Goal: Information Seeking & Learning: Check status

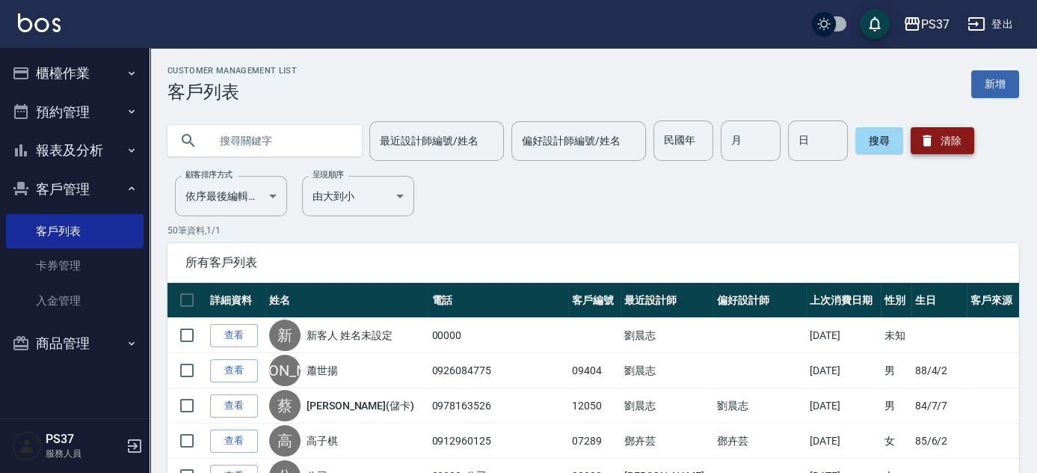
click at [925, 143] on icon "button" at bounding box center [927, 140] width 9 height 11
click at [680, 141] on input "民國年" at bounding box center [684, 140] width 60 height 40
type input "92"
type input "8"
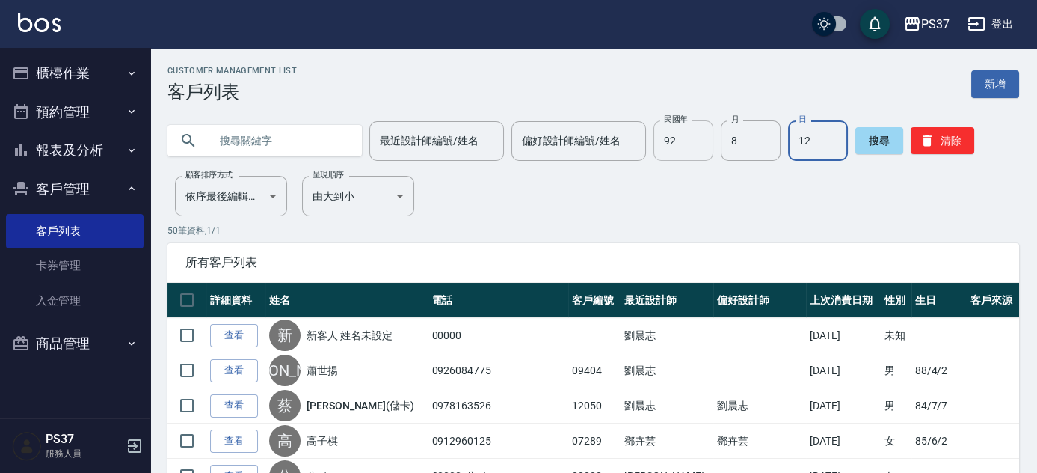
type input "12"
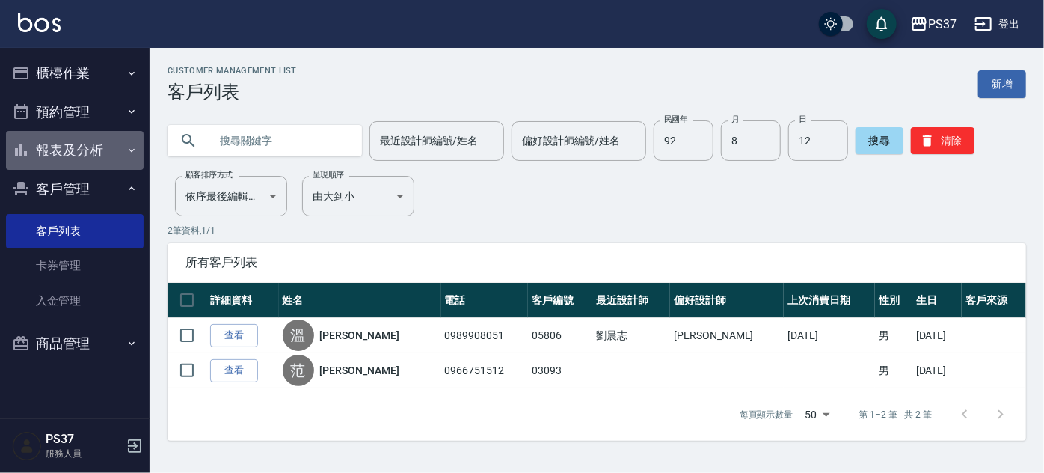
click at [76, 147] on button "報表及分析" at bounding box center [75, 150] width 138 height 39
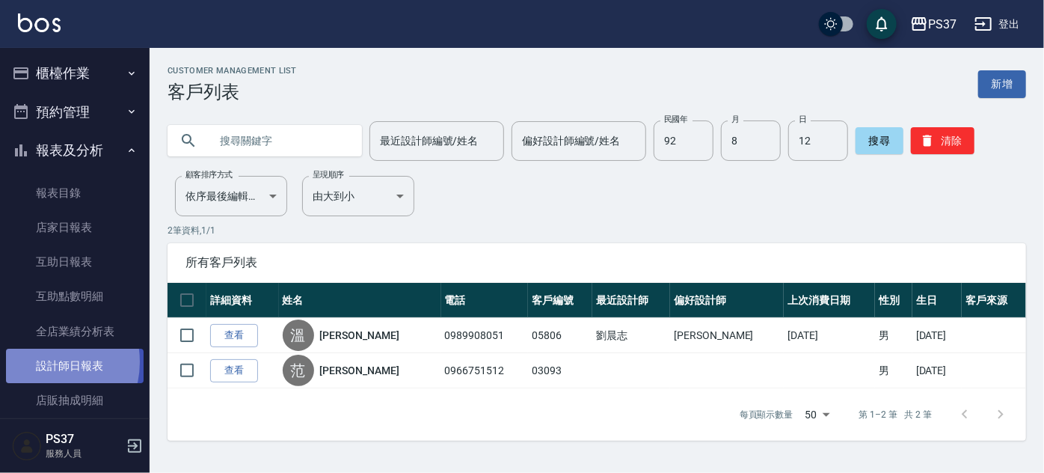
click at [43, 362] on link "設計師日報表" at bounding box center [75, 365] width 138 height 34
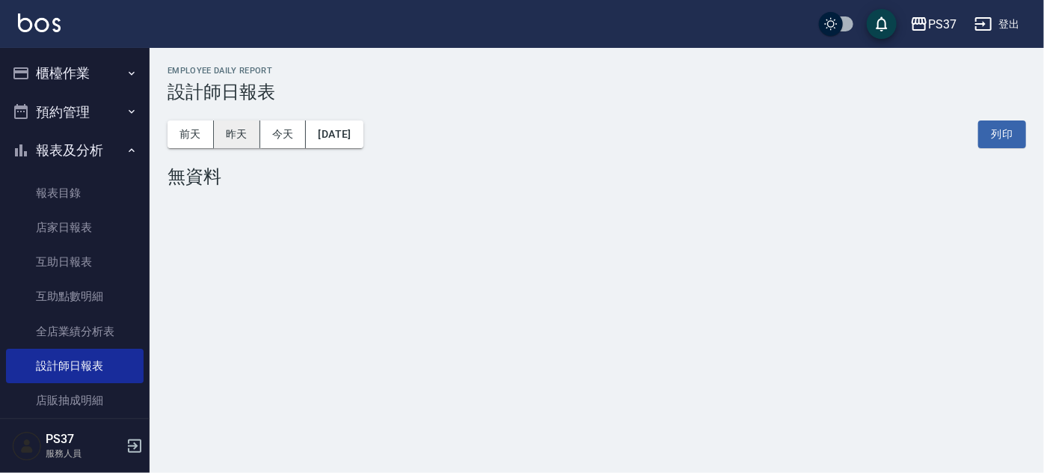
click at [227, 134] on button "昨天" at bounding box center [237, 134] width 46 height 28
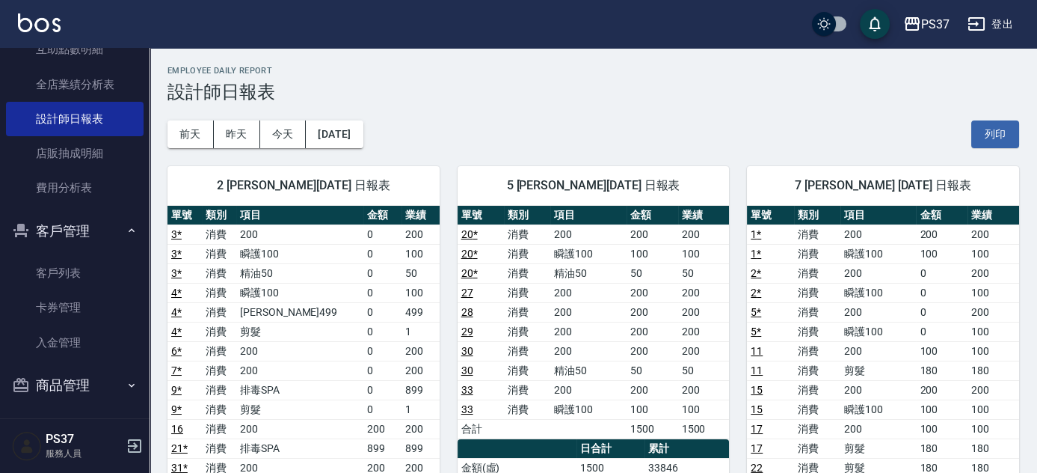
scroll to position [250, 0]
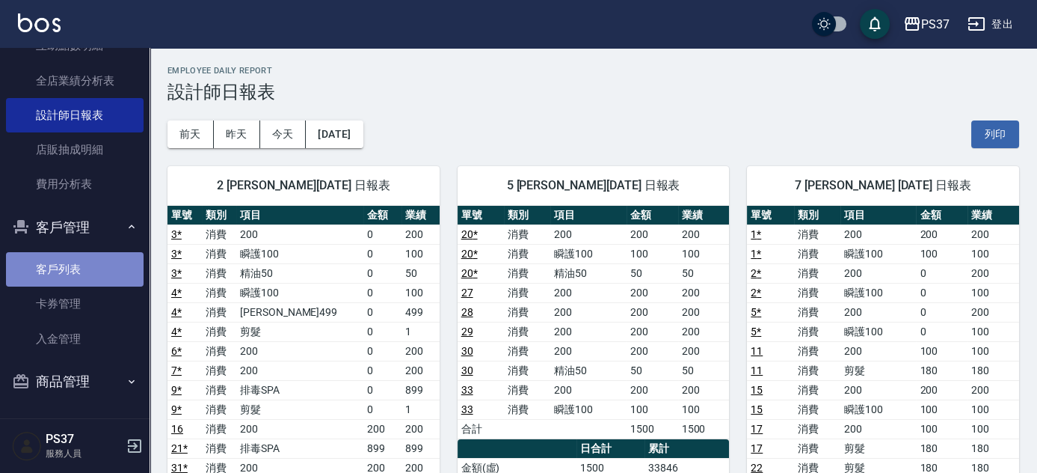
click at [76, 261] on link "客戶列表" at bounding box center [75, 269] width 138 height 34
